Goal: Task Accomplishment & Management: Manage account settings

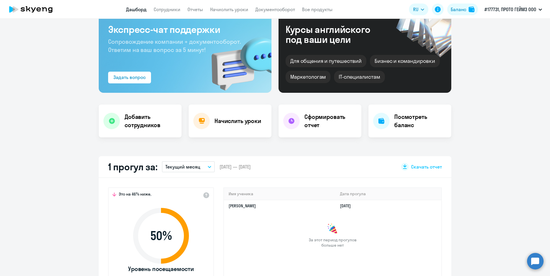
scroll to position [59, 0]
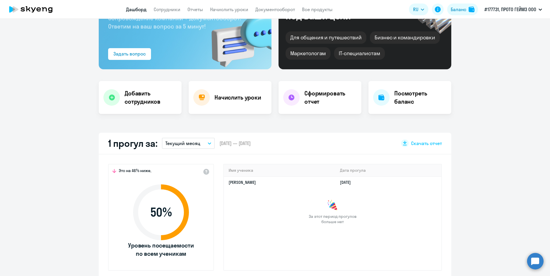
select select "30"
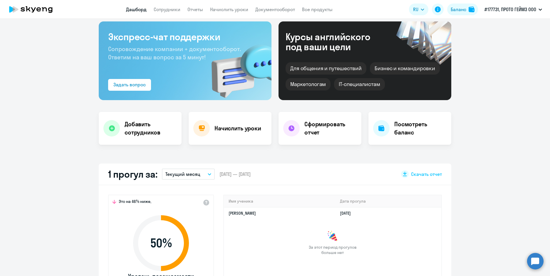
scroll to position [0, 0]
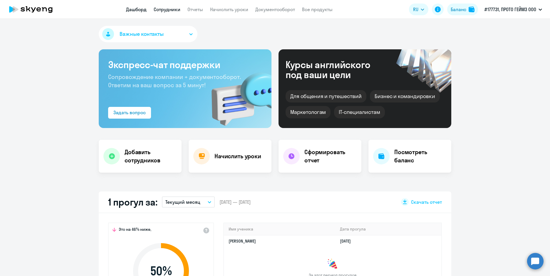
click at [169, 11] on link "Сотрудники" at bounding box center [167, 9] width 27 height 6
select select "30"
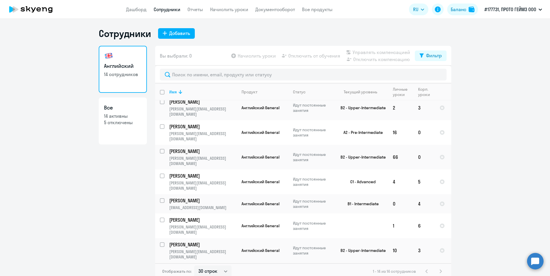
scroll to position [88, 0]
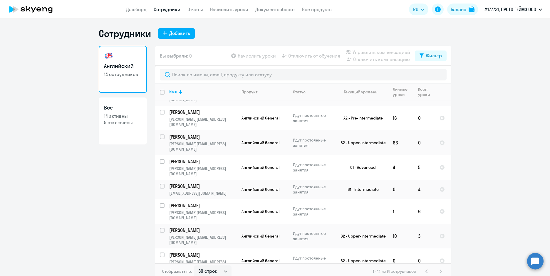
click at [532, 263] on circle at bounding box center [535, 261] width 16 height 16
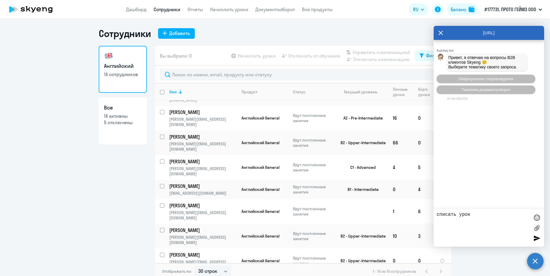
type textarea "списать уроки"
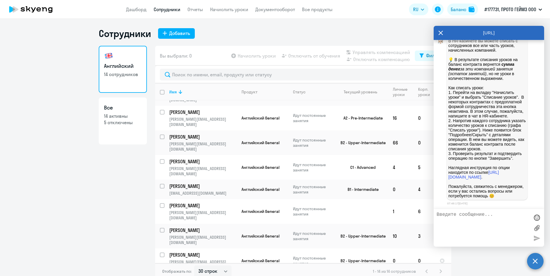
scroll to position [166, 0]
click at [439, 33] on icon at bounding box center [440, 33] width 5 height 14
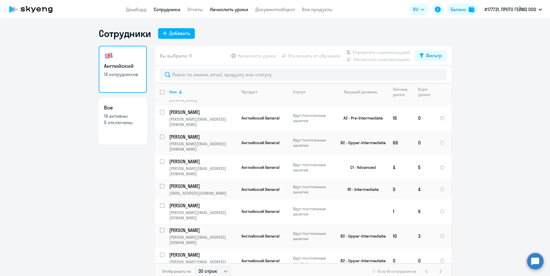
click at [227, 10] on link "Начислить уроки" at bounding box center [229, 9] width 38 height 6
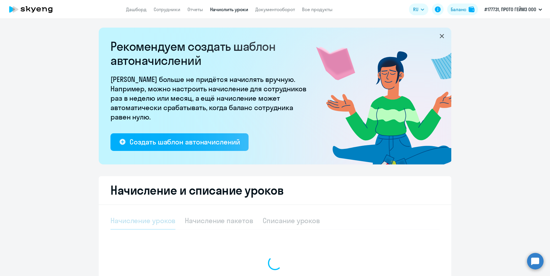
select select "10"
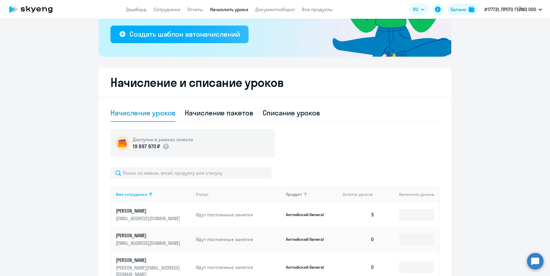
scroll to position [117, 0]
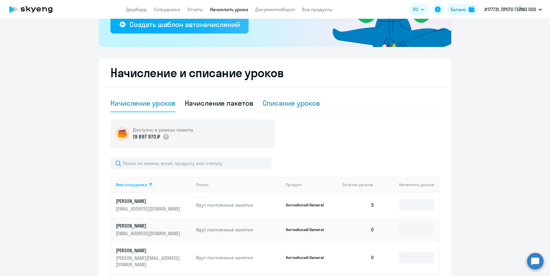
click at [284, 102] on div "Списание уроков" at bounding box center [292, 102] width 58 height 9
select select "10"
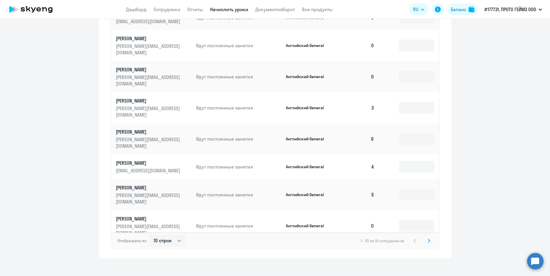
scroll to position [292, 0]
click at [408, 101] on input at bounding box center [416, 107] width 35 height 12
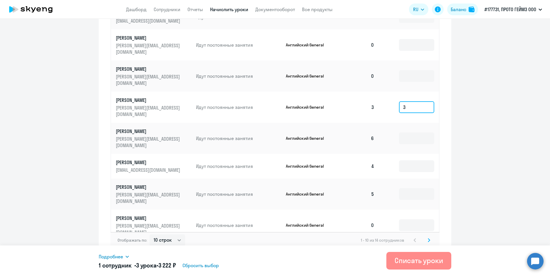
type input "3"
click at [426, 263] on div "Списать уроки" at bounding box center [418, 260] width 48 height 9
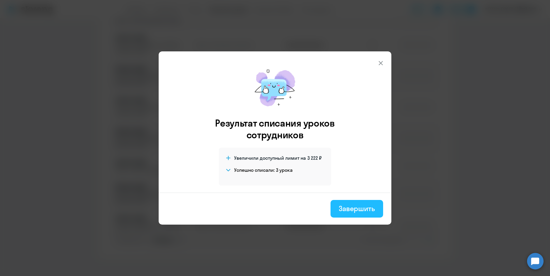
click at [346, 209] on div "Завершить" at bounding box center [357, 208] width 36 height 9
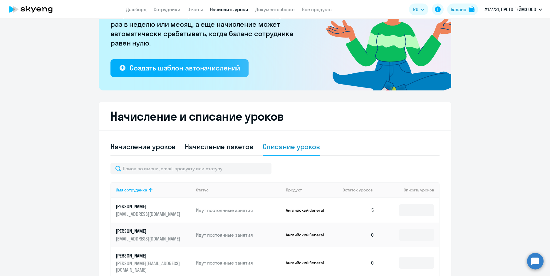
scroll to position [0, 0]
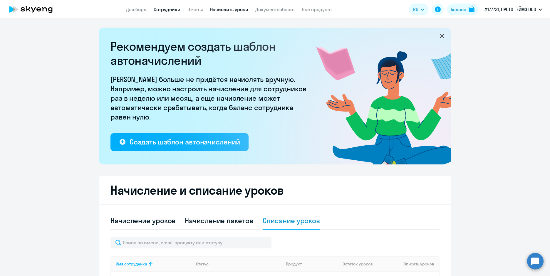
click at [172, 9] on link "Сотрудники" at bounding box center [167, 9] width 27 height 6
select select "30"
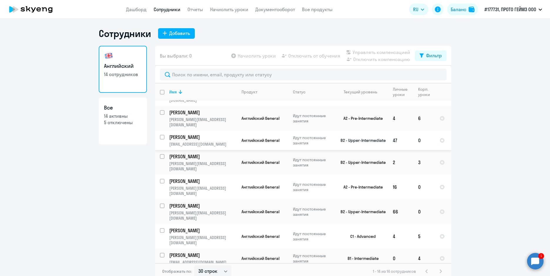
scroll to position [29, 0]
